Goal: Transaction & Acquisition: Purchase product/service

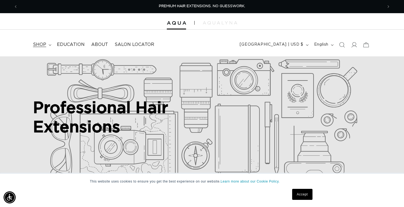
click at [50, 45] on icon at bounding box center [50, 44] width 2 height 1
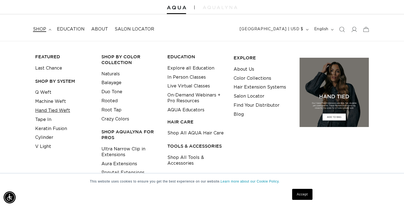
scroll to position [0, 730]
click at [46, 93] on link "Q Weft" at bounding box center [43, 92] width 16 height 9
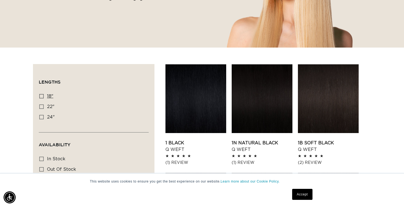
scroll to position [0, 730]
click at [45, 95] on label "18" 18" (5 products)" at bounding box center [92, 96] width 106 height 10
click at [44, 95] on input "18" 18" (5 products)" at bounding box center [41, 96] width 4 height 4
checkbox input "true"
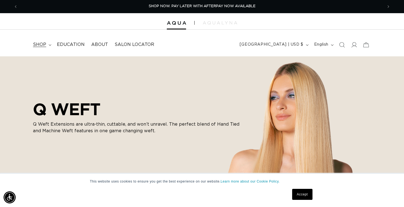
click at [46, 43] on summary "shop" at bounding box center [42, 44] width 24 height 12
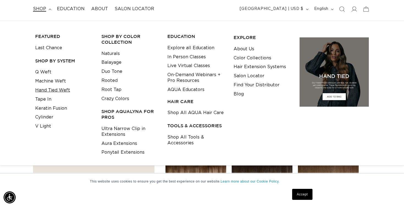
scroll to position [0, 730]
click at [57, 90] on link "Hand Tied Weft" at bounding box center [52, 90] width 35 height 9
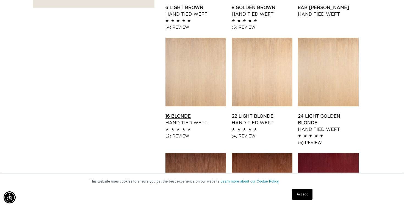
click at [188, 114] on link "16 Blonde Hand Tied Weft" at bounding box center [195, 119] width 61 height 13
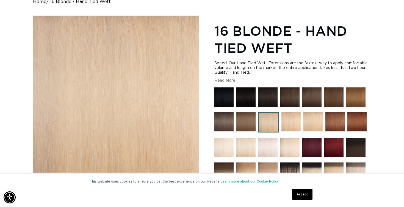
scroll to position [64, 0]
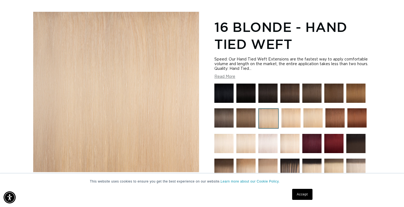
click at [266, 147] on img at bounding box center [267, 143] width 19 height 19
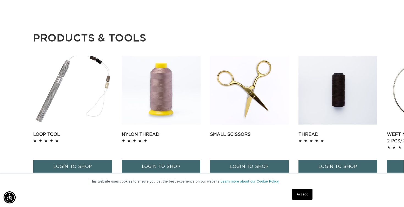
scroll to position [628, 0]
